Goal: Transaction & Acquisition: Purchase product/service

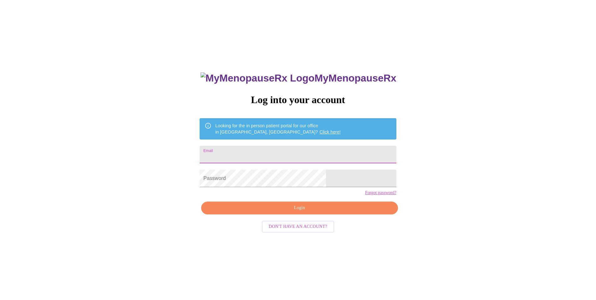
click at [291, 149] on input "Email" at bounding box center [298, 155] width 197 height 18
type input "[EMAIL_ADDRESS][DOMAIN_NAME]"
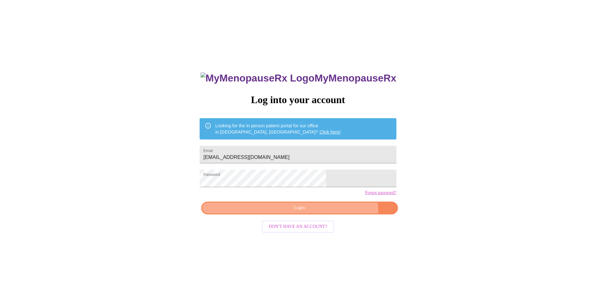
click at [325, 212] on span "Login" at bounding box center [300, 208] width 182 height 8
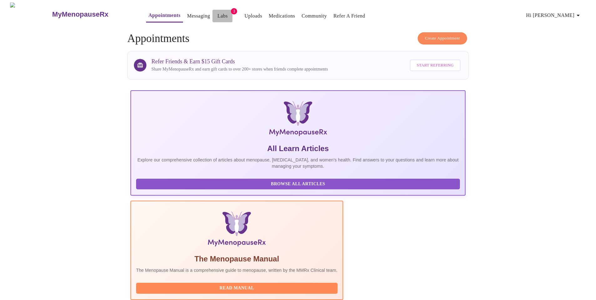
click at [218, 14] on link "Labs" at bounding box center [223, 16] width 10 height 9
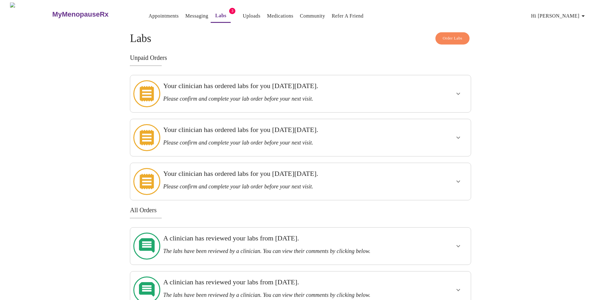
click at [293, 85] on h3 "Your clinician has ordered labs for you [DATE][DATE]." at bounding box center [284, 86] width 242 height 8
click at [460, 90] on icon "show more" at bounding box center [459, 94] width 8 height 8
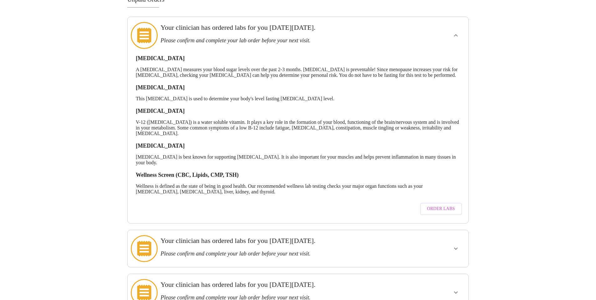
scroll to position [63, 0]
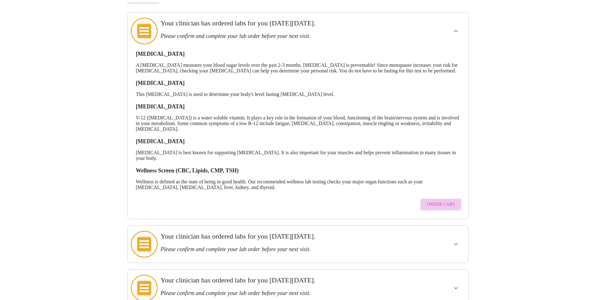
click at [439, 207] on span "Order Labs" at bounding box center [441, 204] width 28 height 8
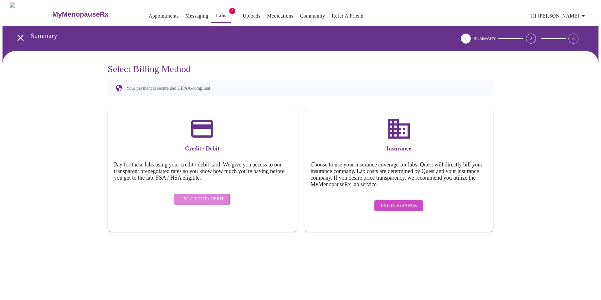
click at [197, 195] on span "Use Credit / Debit" at bounding box center [202, 199] width 44 height 8
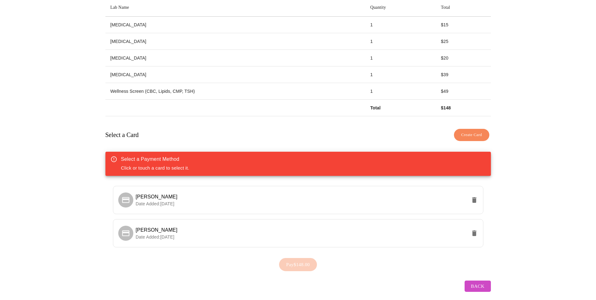
scroll to position [108, 0]
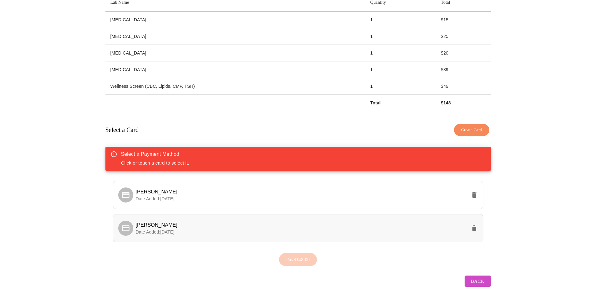
click at [209, 225] on span "[PERSON_NAME]" at bounding box center [301, 225] width 331 height 8
click at [292, 253] on button "Pay $148.00" at bounding box center [298, 259] width 38 height 13
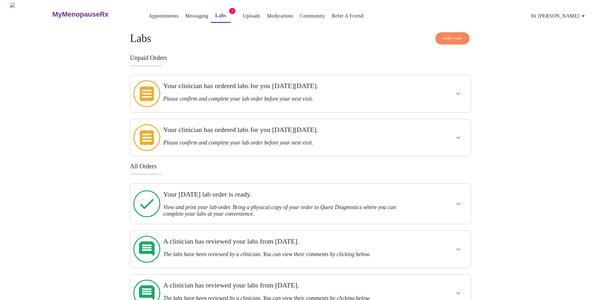
click at [266, 88] on h3 "Your clinician has ordered labs for you [DATE][DATE]." at bounding box center [284, 86] width 242 height 8
click at [456, 92] on icon "show more" at bounding box center [459, 94] width 8 height 8
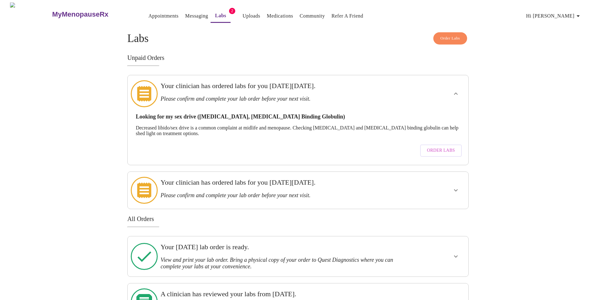
click at [429, 147] on span "Order Labs" at bounding box center [441, 151] width 28 height 8
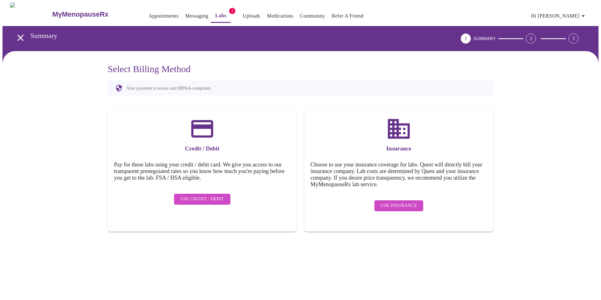
click at [203, 195] on span "Use Credit / Debit" at bounding box center [202, 199] width 44 height 8
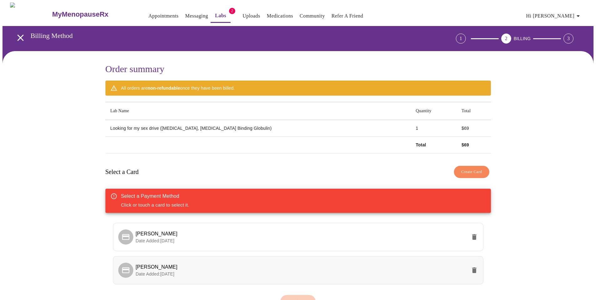
click at [234, 263] on span "[PERSON_NAME]" at bounding box center [301, 267] width 331 height 8
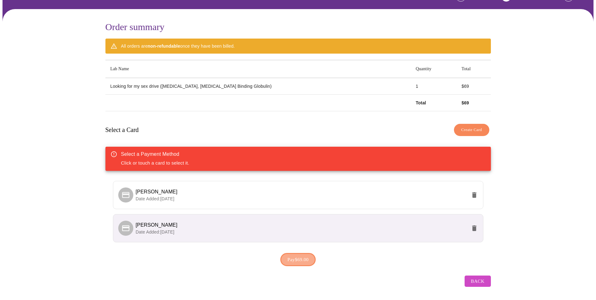
click at [292, 257] on span "Pay $69.00" at bounding box center [298, 259] width 21 height 8
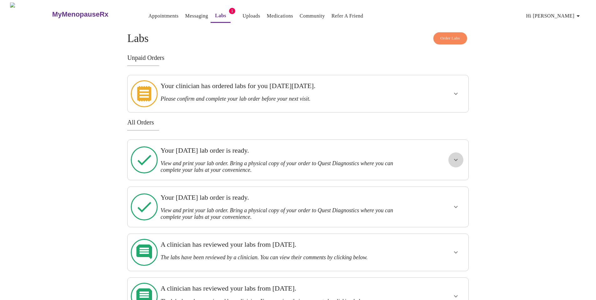
click at [455, 156] on icon "show more" at bounding box center [456, 160] width 8 height 8
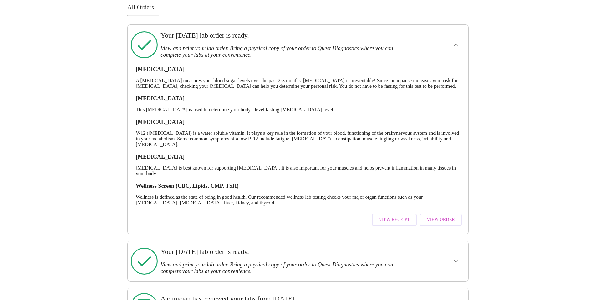
scroll to position [125, 0]
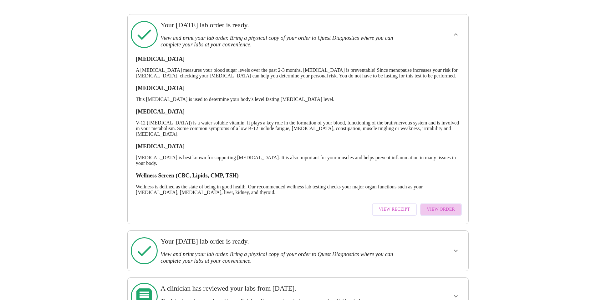
click at [444, 212] on span "View Order" at bounding box center [441, 209] width 28 height 8
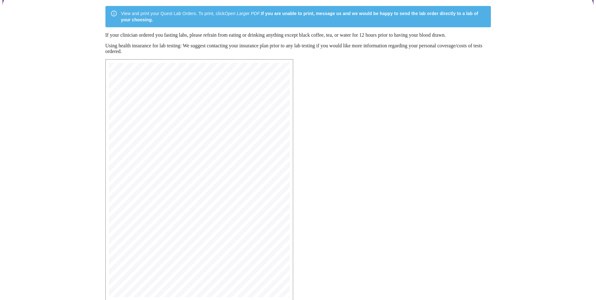
scroll to position [23, 0]
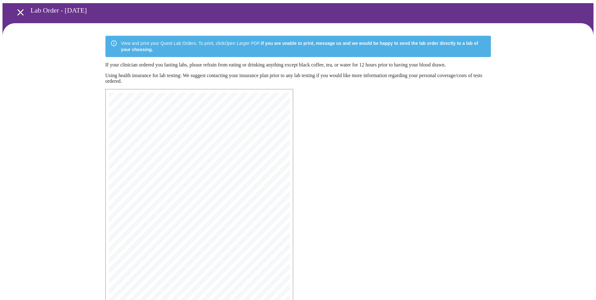
click at [18, 10] on icon "open drawer" at bounding box center [20, 12] width 6 height 6
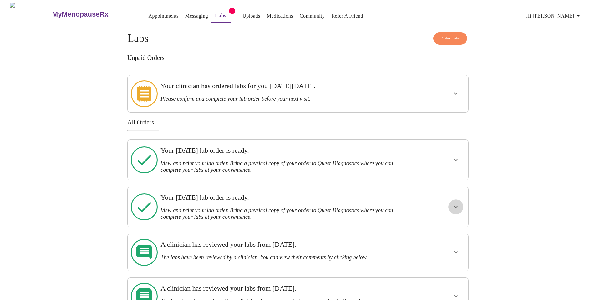
click at [457, 206] on icon "show more" at bounding box center [456, 207] width 4 height 2
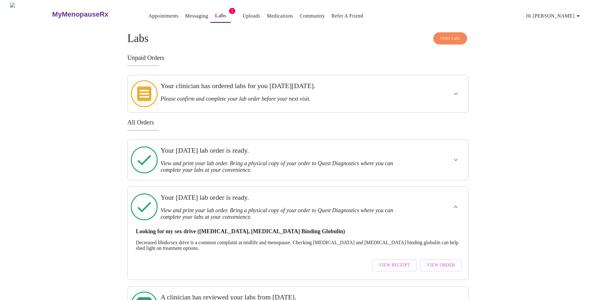
click at [401, 261] on span "View Receipt" at bounding box center [394, 265] width 31 height 8
click at [453, 261] on span "View Order" at bounding box center [441, 265] width 28 height 8
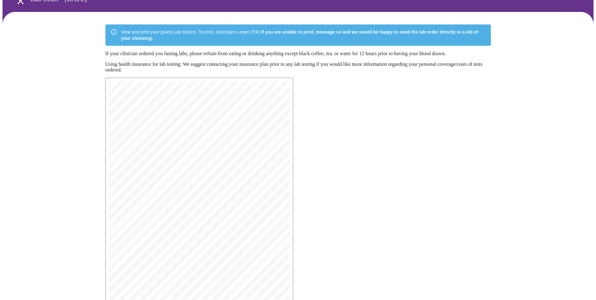
scroll to position [85, 0]
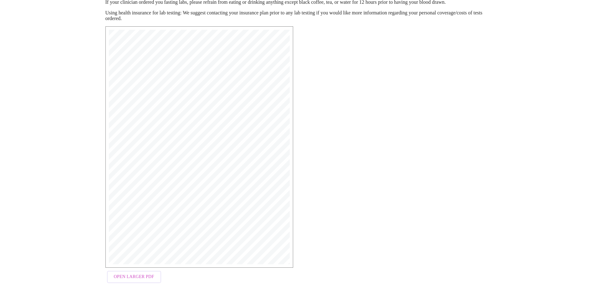
click at [144, 280] on span "Open Larger PDF" at bounding box center [134, 277] width 40 height 8
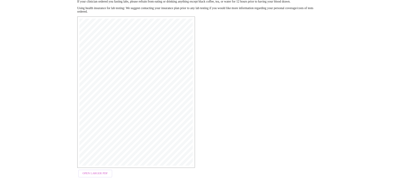
scroll to position [85, 0]
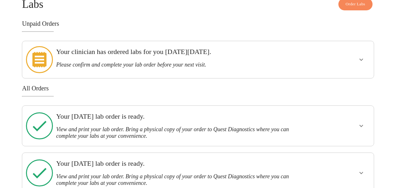
scroll to position [94, 0]
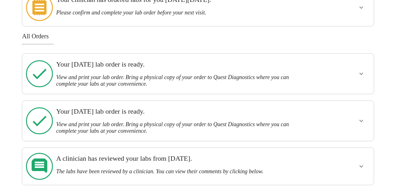
click at [362, 70] on icon "show more" at bounding box center [362, 74] width 8 height 8
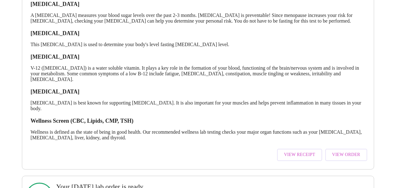
scroll to position [282, 0]
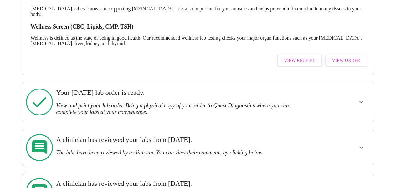
click at [360, 57] on span "View Order" at bounding box center [346, 61] width 28 height 8
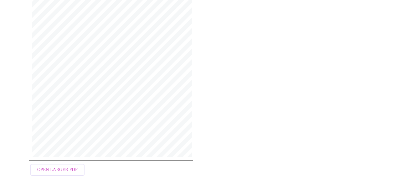
scroll to position [185, 0]
click at [57, 162] on span "Open Larger PDF" at bounding box center [57, 164] width 40 height 8
click at [60, 168] on span "Open Larger PDF" at bounding box center [57, 164] width 40 height 8
click at [45, 165] on span "Open Larger PDF" at bounding box center [57, 164] width 40 height 8
